Goal: Task Accomplishment & Management: Manage account settings

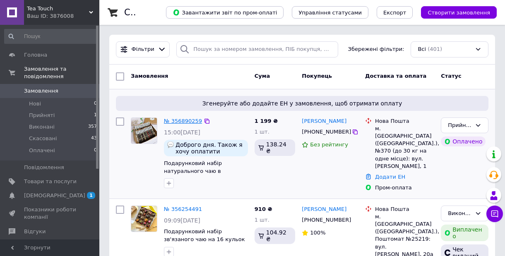
click at [196, 122] on link "№ 356890259" at bounding box center [183, 121] width 38 height 6
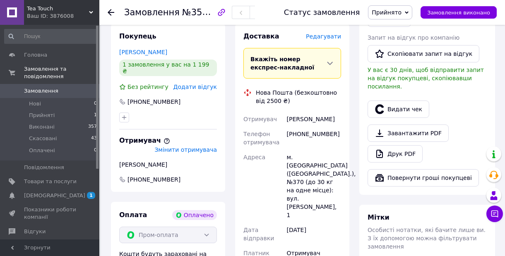
scroll to position [248, 0]
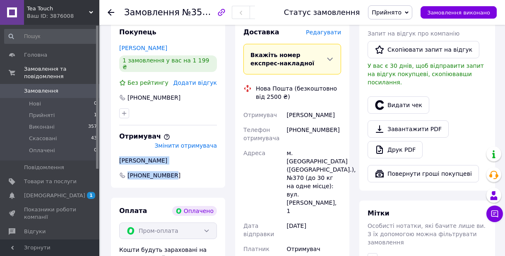
drag, startPoint x: 183, startPoint y: 160, endPoint x: 120, endPoint y: 141, distance: 66.4
click at [120, 141] on div "Покупець [PERSON_NAME] 1 замовлення у вас на 1 199 ₴ Без рейтингу Додати відгук…" at bounding box center [168, 103] width 114 height 169
copy div "[PERSON_NAME] [PHONE_NUMBER]"
click at [405, 96] on button "Видати чек" at bounding box center [399, 104] width 62 height 17
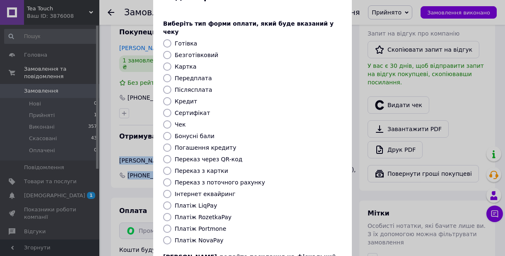
scroll to position [90, 0]
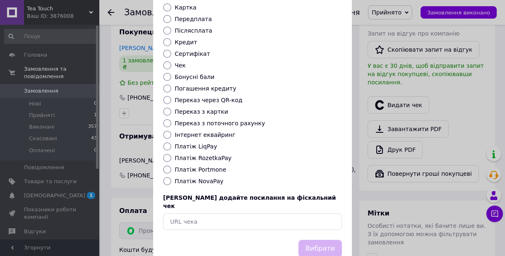
click at [210, 155] on label "Платіж RozetkaPay" at bounding box center [203, 158] width 57 height 7
click at [171, 154] on input "Платіж RozetkaPay" at bounding box center [167, 158] width 8 height 8
radio input "true"
click at [331, 240] on button "Вибрати" at bounding box center [320, 249] width 43 height 18
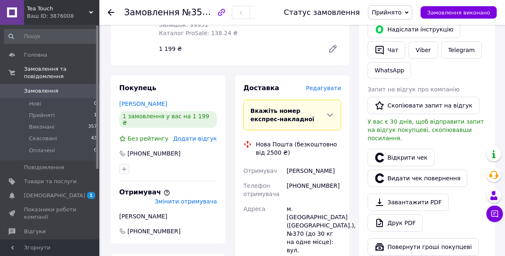
scroll to position [191, 0]
drag, startPoint x: 171, startPoint y: 96, endPoint x: 118, endPoint y: 95, distance: 52.2
click at [118, 95] on div "Покупець [PERSON_NAME] 1 замовлення у вас на 1 199 ₴ Без рейтингу Додати відгук…" at bounding box center [168, 160] width 114 height 169
copy link "[PERSON_NAME]"
